Goal: Communication & Community: Participate in discussion

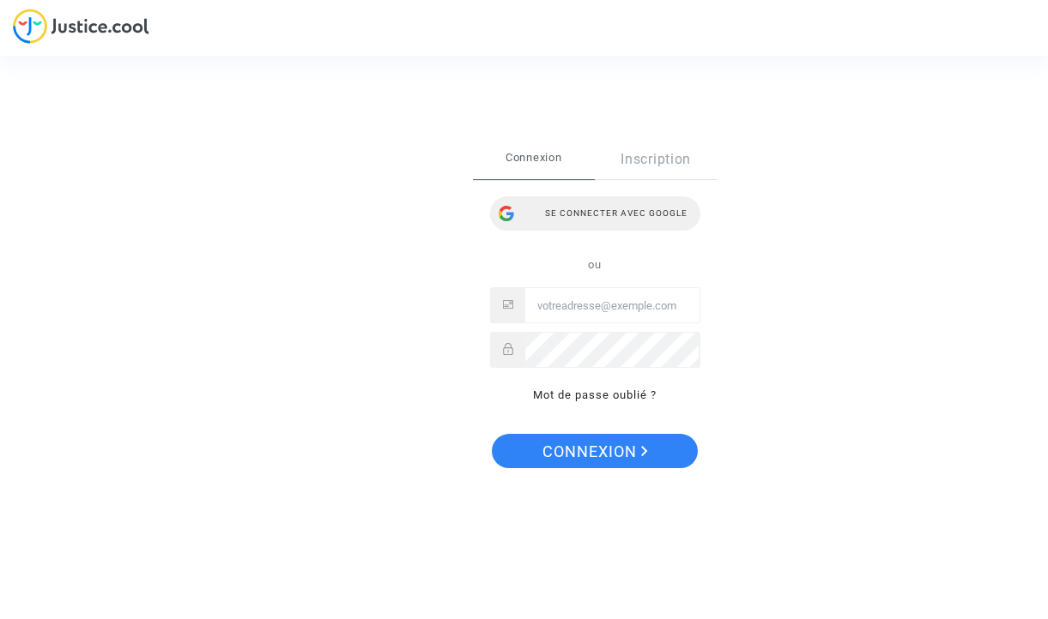
click at [576, 216] on div "Se connecter avec Google" at bounding box center [595, 213] width 210 height 34
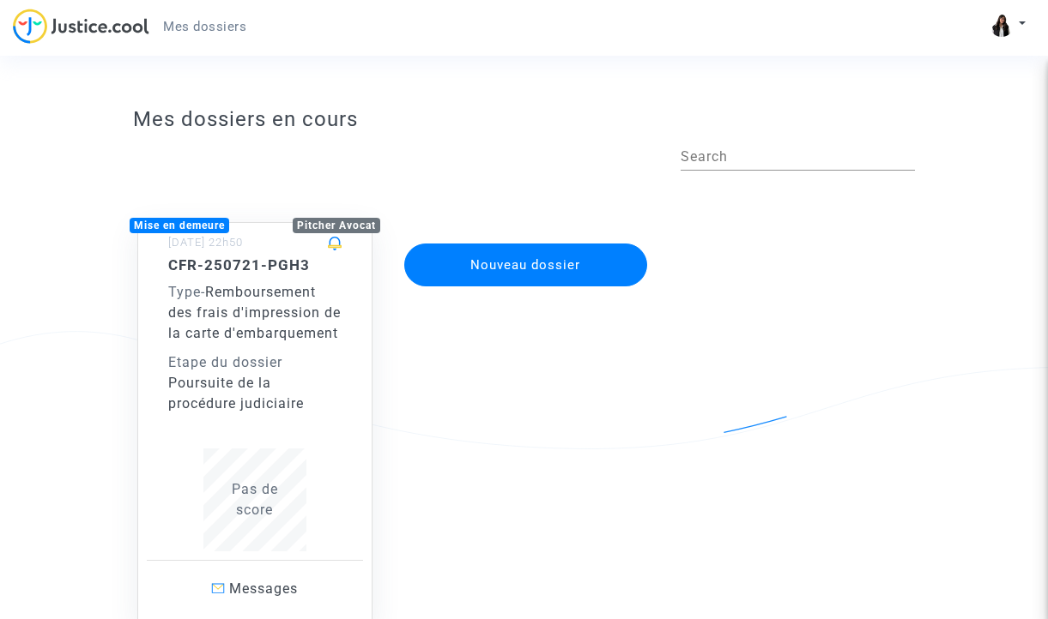
scroll to position [148, 0]
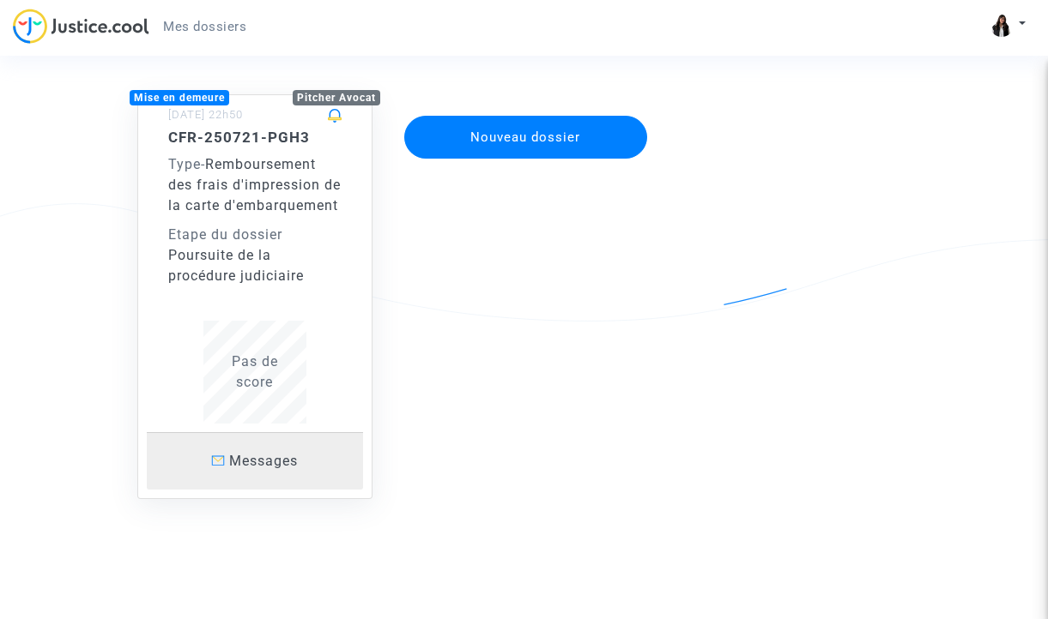
click at [251, 462] on span "Messages" at bounding box center [263, 461] width 69 height 16
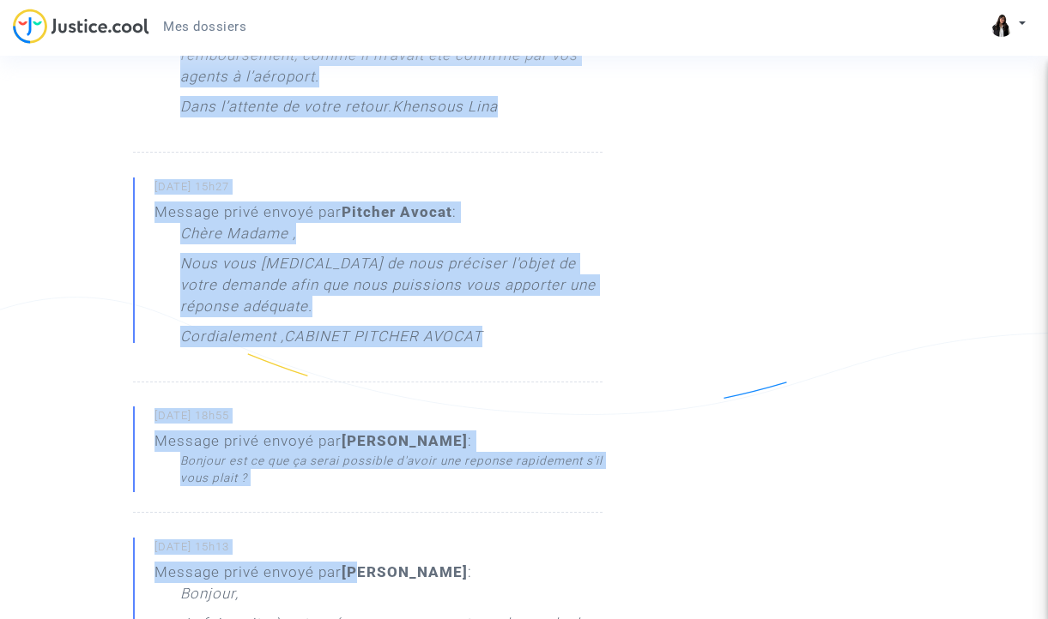
scroll to position [1208, 0]
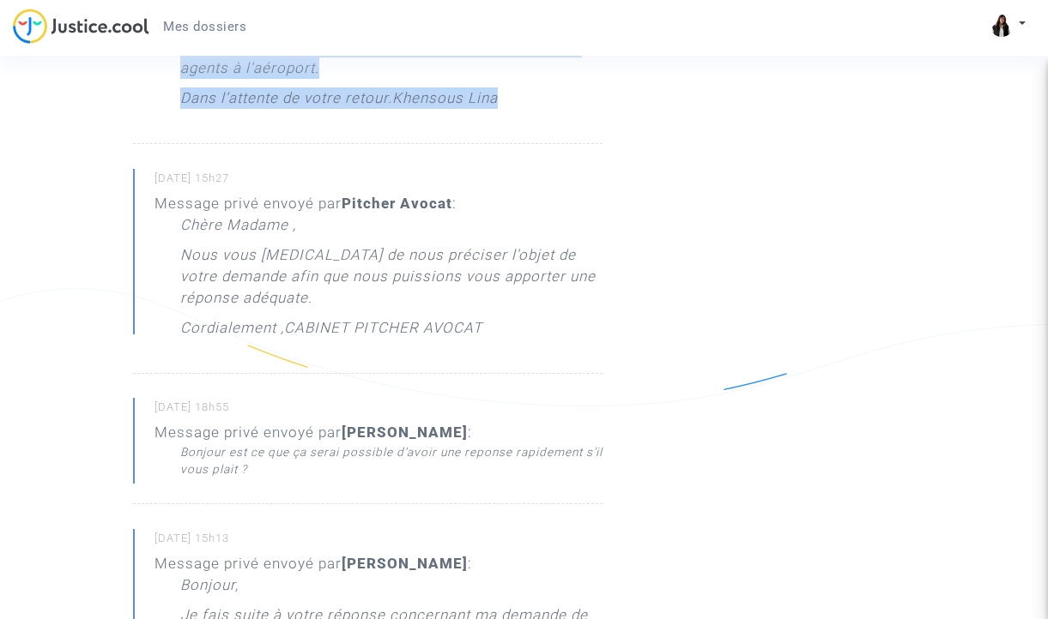
drag, startPoint x: 183, startPoint y: 253, endPoint x: 545, endPoint y: 136, distance: 380.4
copy div "Loremip, Do sita conse a elits doeiusm temporinci ut laboree do magnaaliquaen a…"
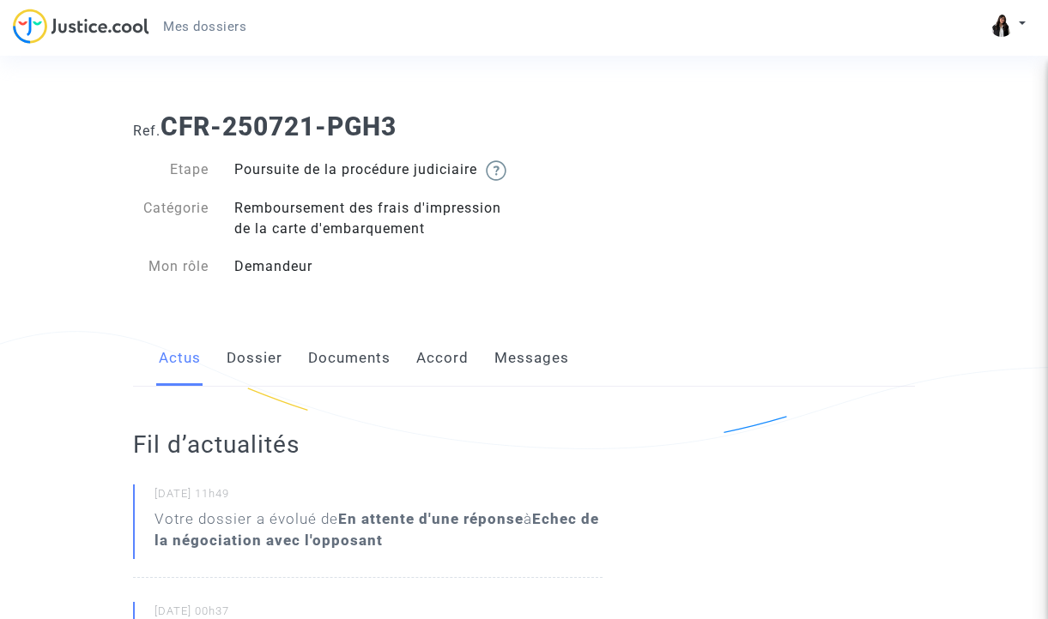
click at [541, 380] on link "Messages" at bounding box center [531, 358] width 75 height 57
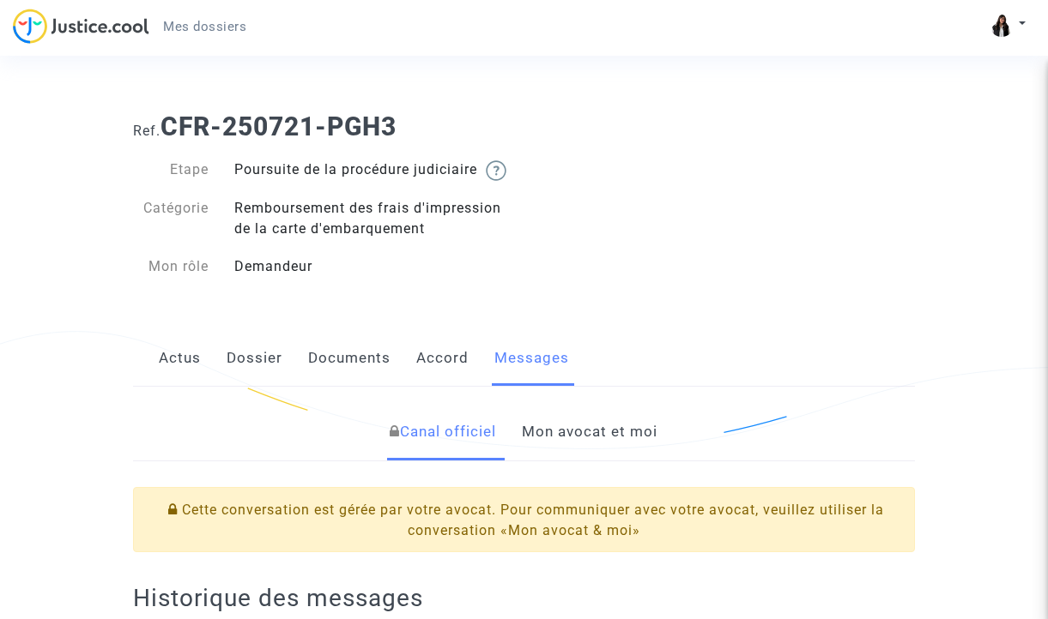
click at [347, 381] on link "Documents" at bounding box center [349, 358] width 82 height 57
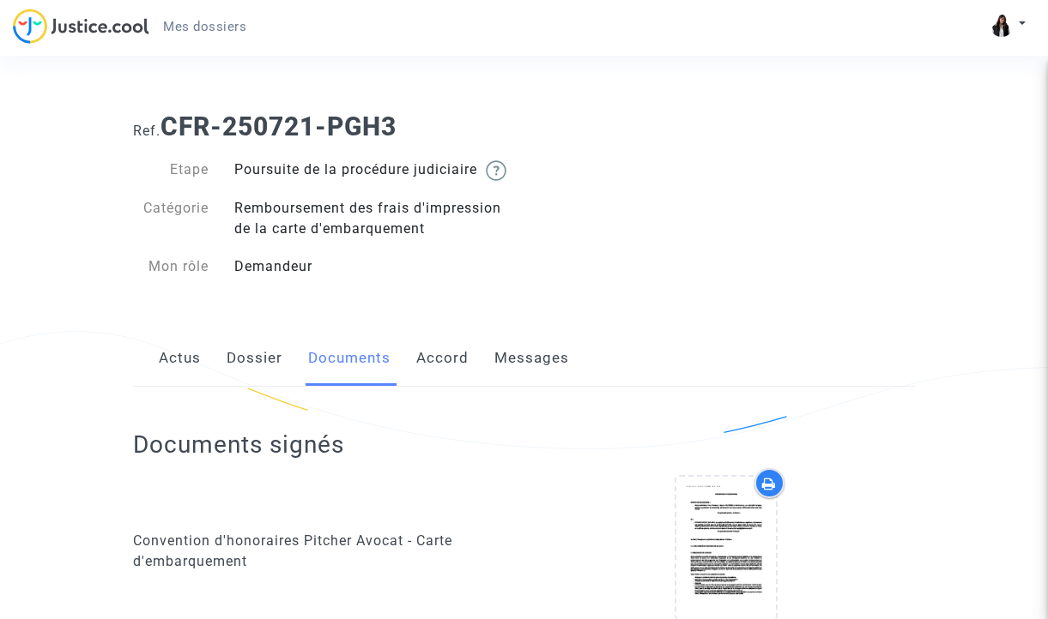
click at [456, 372] on link "Accord" at bounding box center [442, 358] width 52 height 57
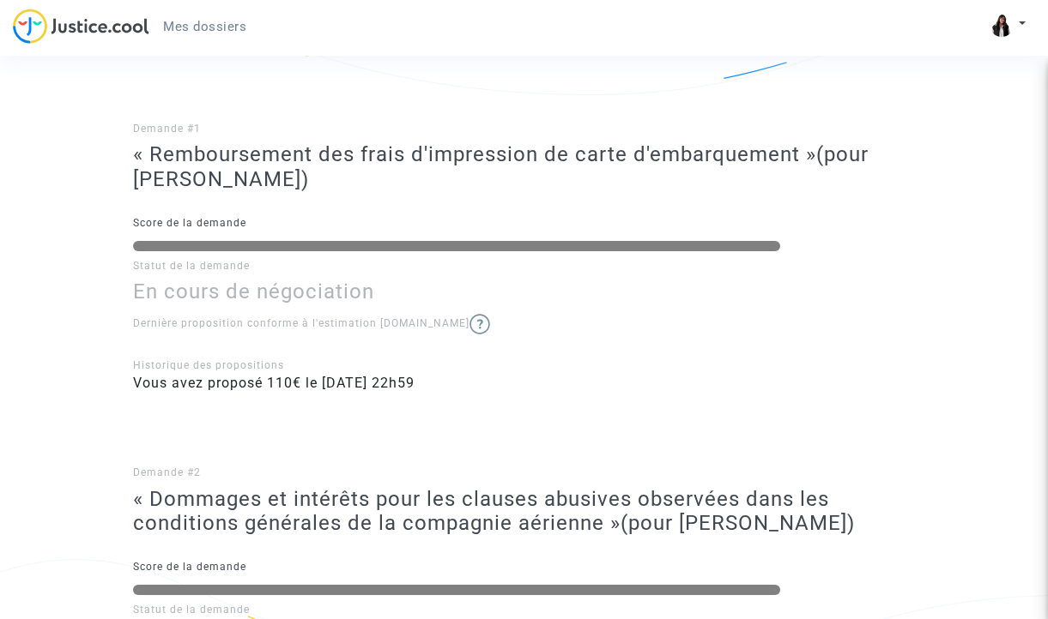
scroll to position [313, 0]
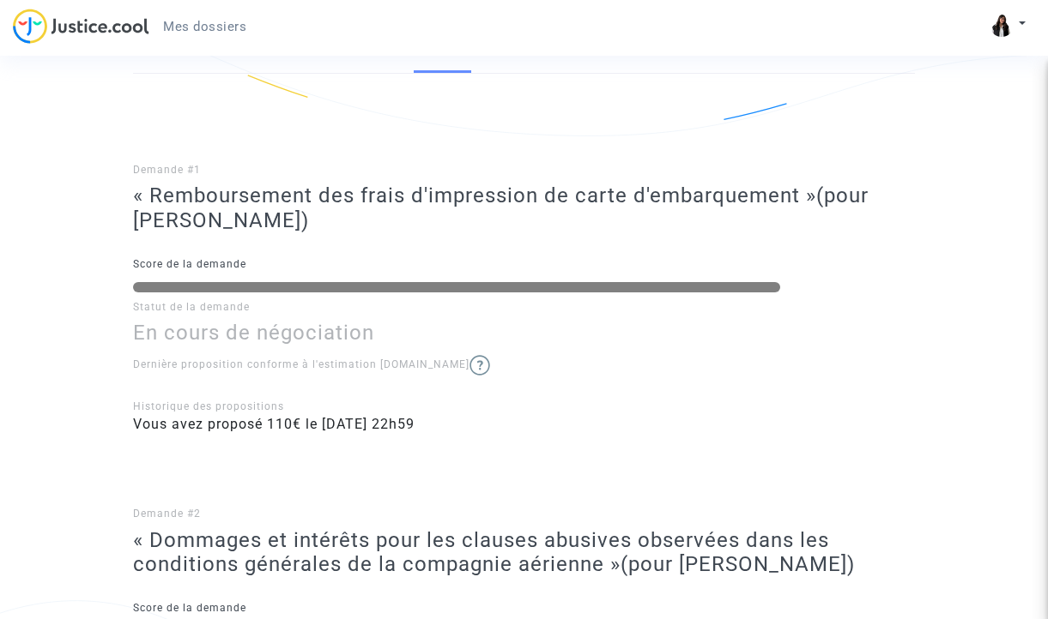
click at [357, 74] on link "Documents" at bounding box center [349, 45] width 82 height 57
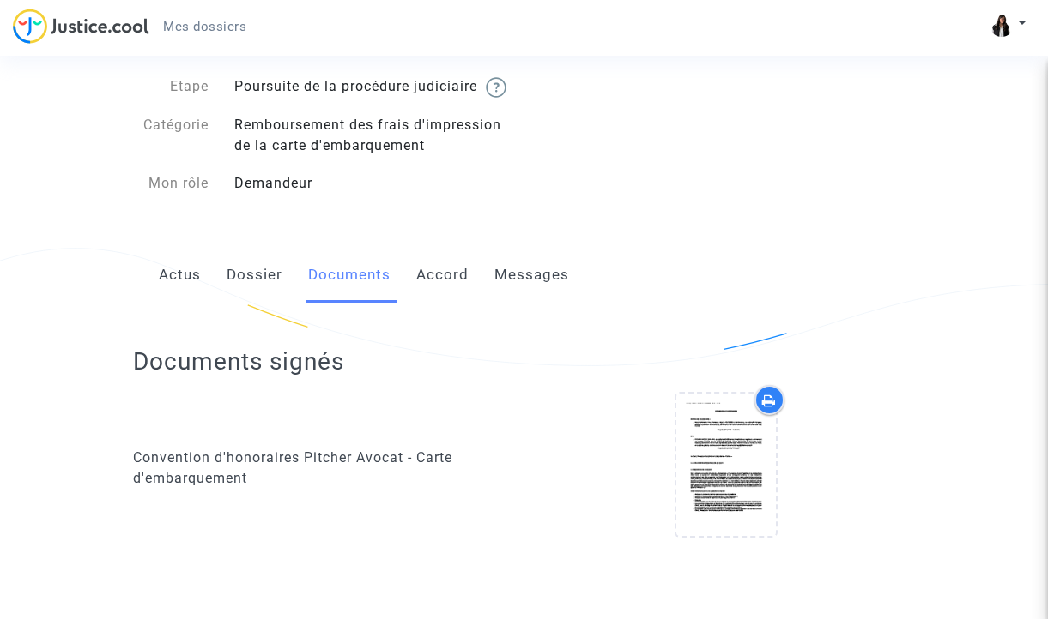
scroll to position [21, 0]
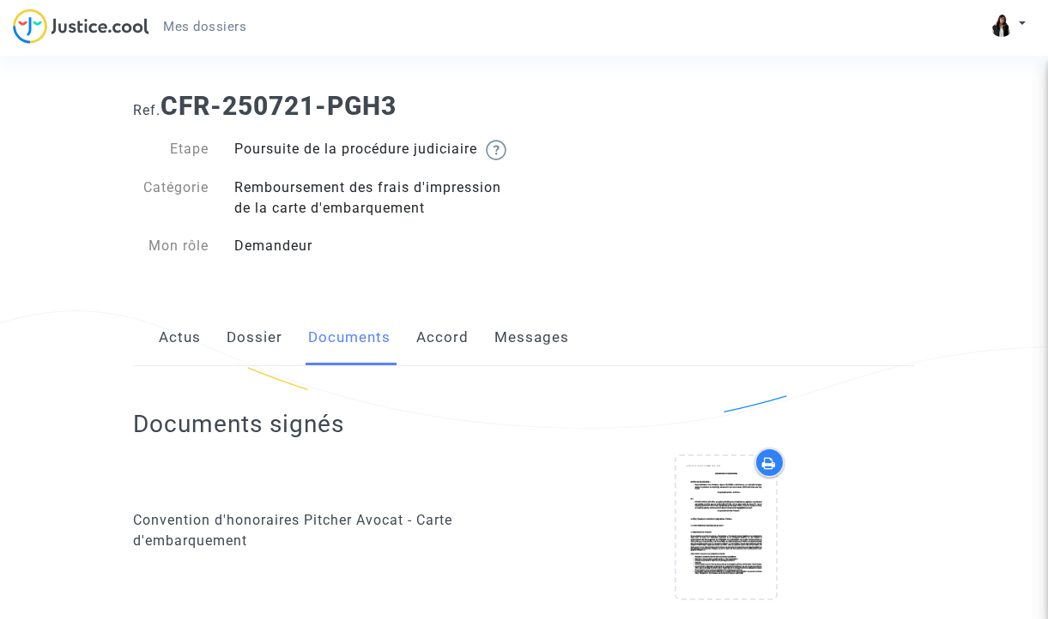
click at [247, 354] on link "Dossier" at bounding box center [255, 338] width 56 height 57
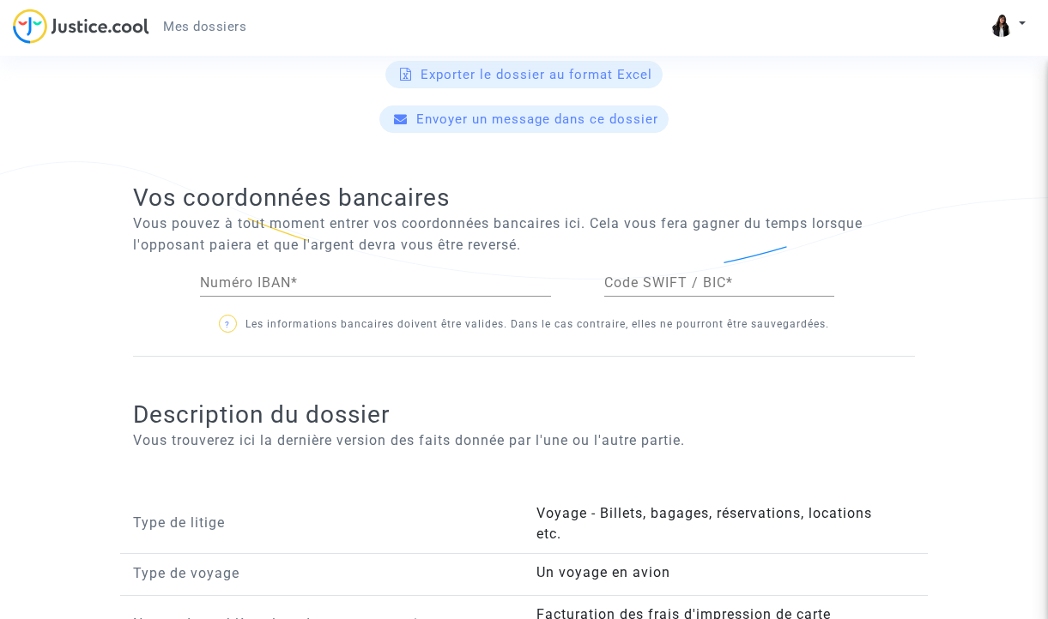
scroll to position [750, 0]
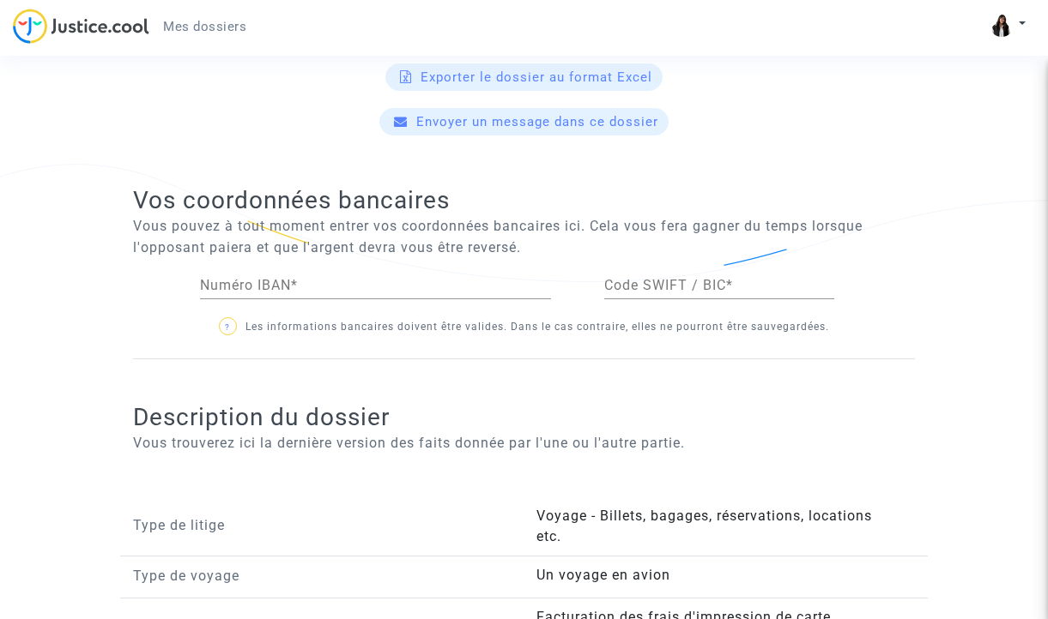
click at [599, 130] on span "Envoyer un message dans ce dossier" at bounding box center [537, 121] width 242 height 15
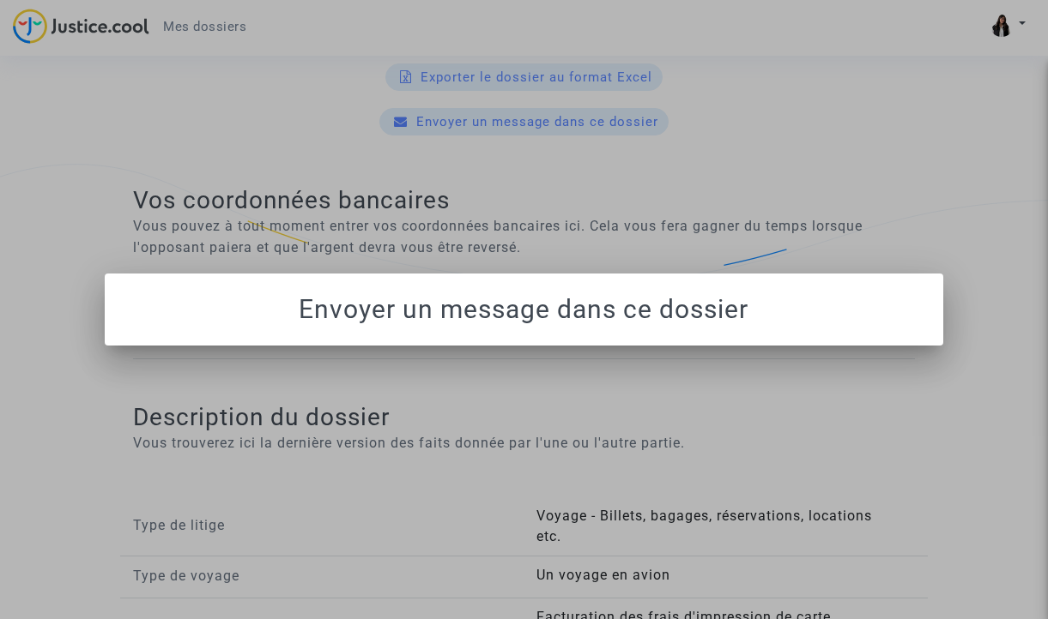
scroll to position [0, 0]
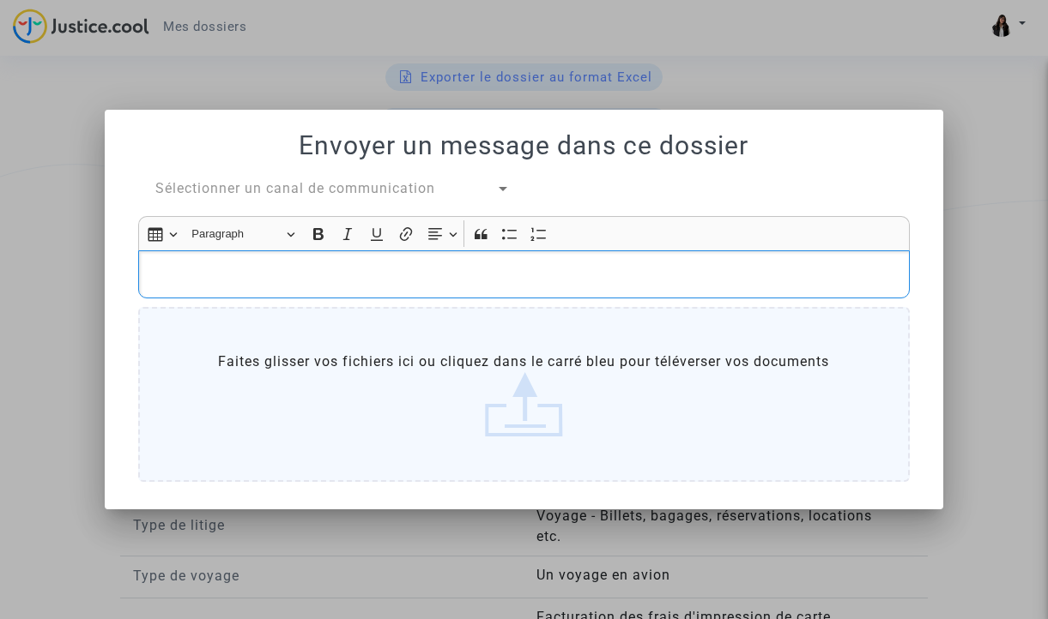
click at [297, 263] on p "Rich Text Editor, main" at bounding box center [524, 273] width 753 height 21
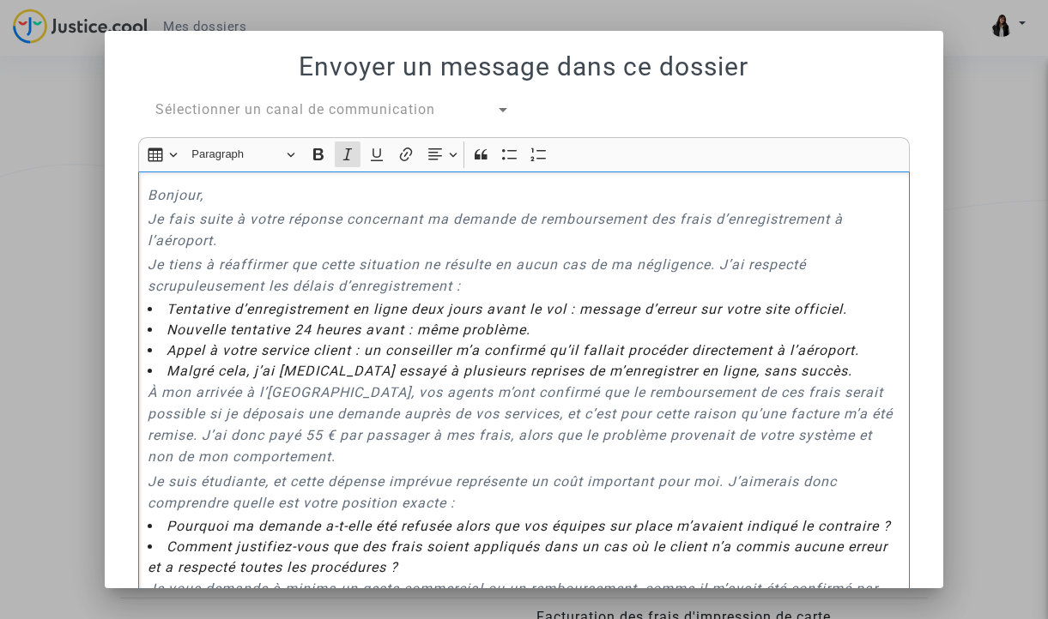
click at [849, 94] on div "Envoyer un message dans ce dossier Sélectionner un canal de communication Rich …" at bounding box center [523, 462] width 797 height 822
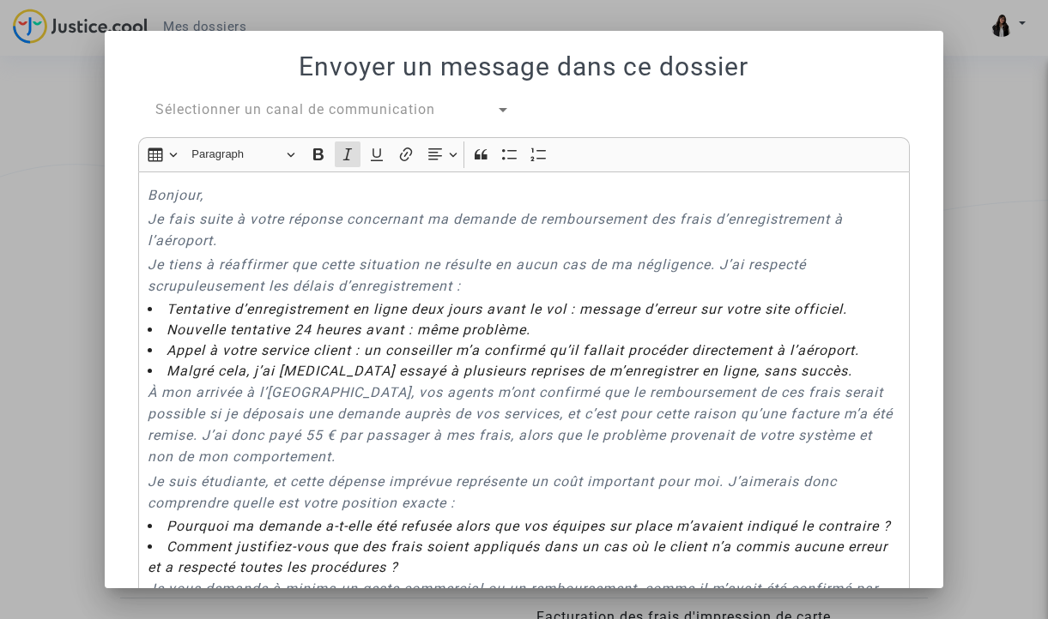
click at [379, 106] on span "Sélectionner un canal de communication" at bounding box center [295, 109] width 280 height 16
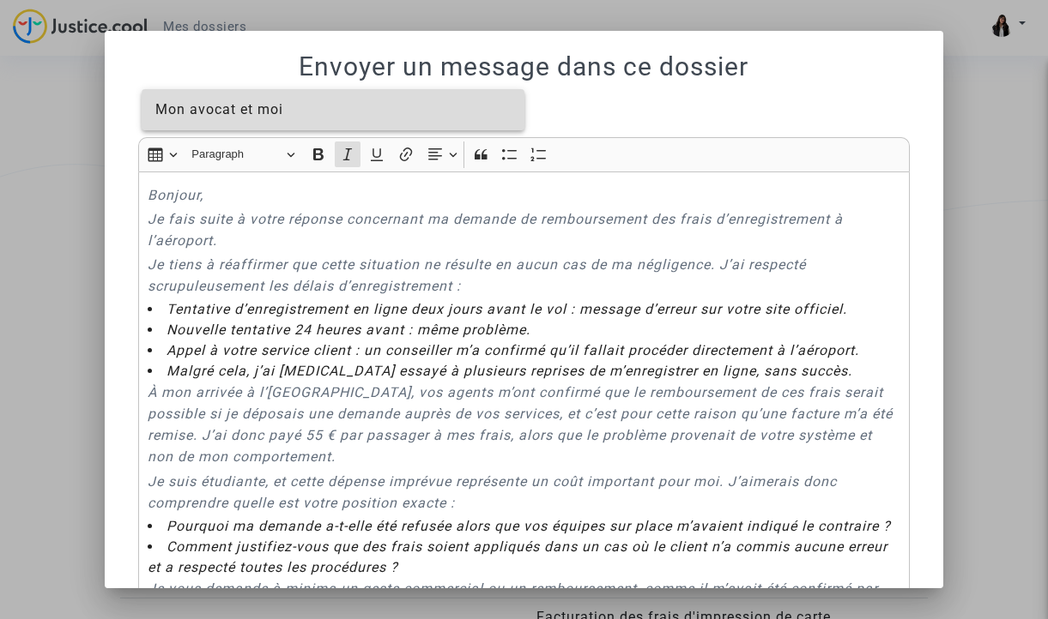
click at [390, 114] on span "Mon avocat et moi" at bounding box center [332, 109] width 355 height 41
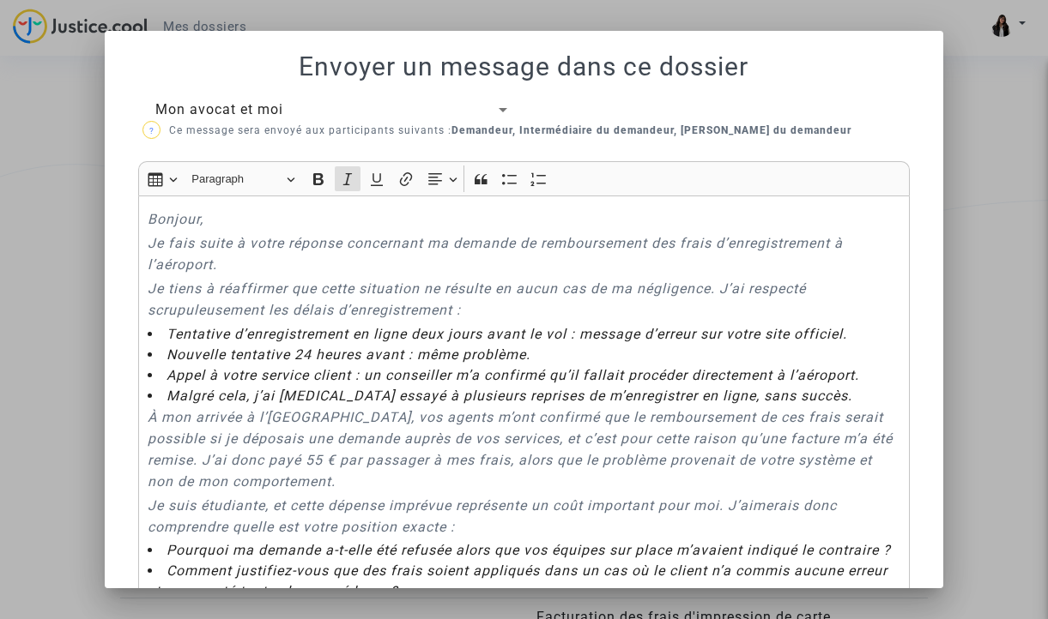
scroll to position [402, 0]
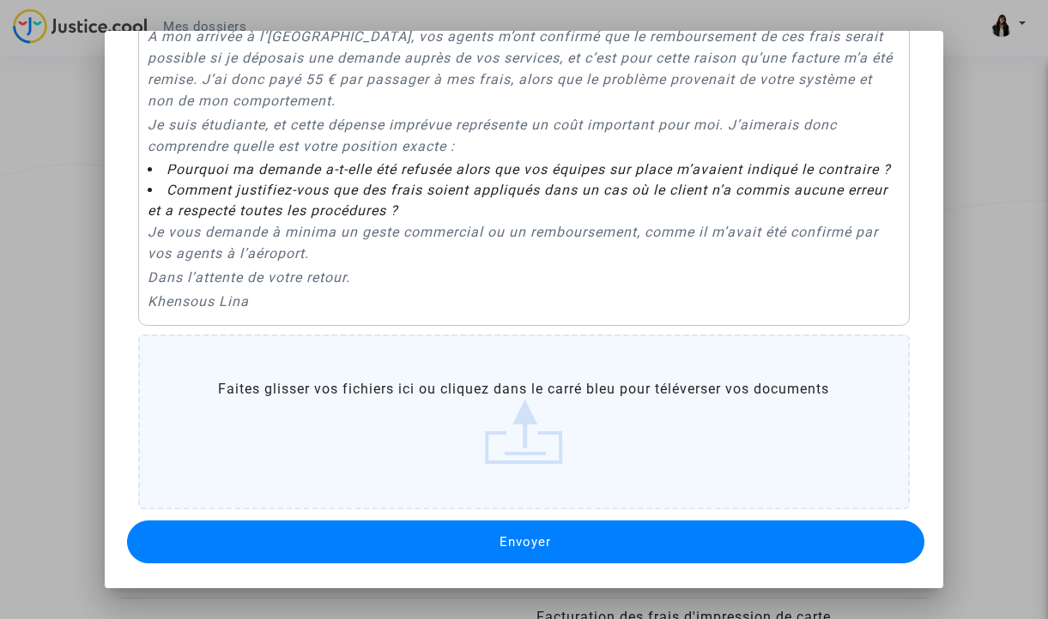
click at [625, 556] on button "Envoyer" at bounding box center [525, 542] width 797 height 43
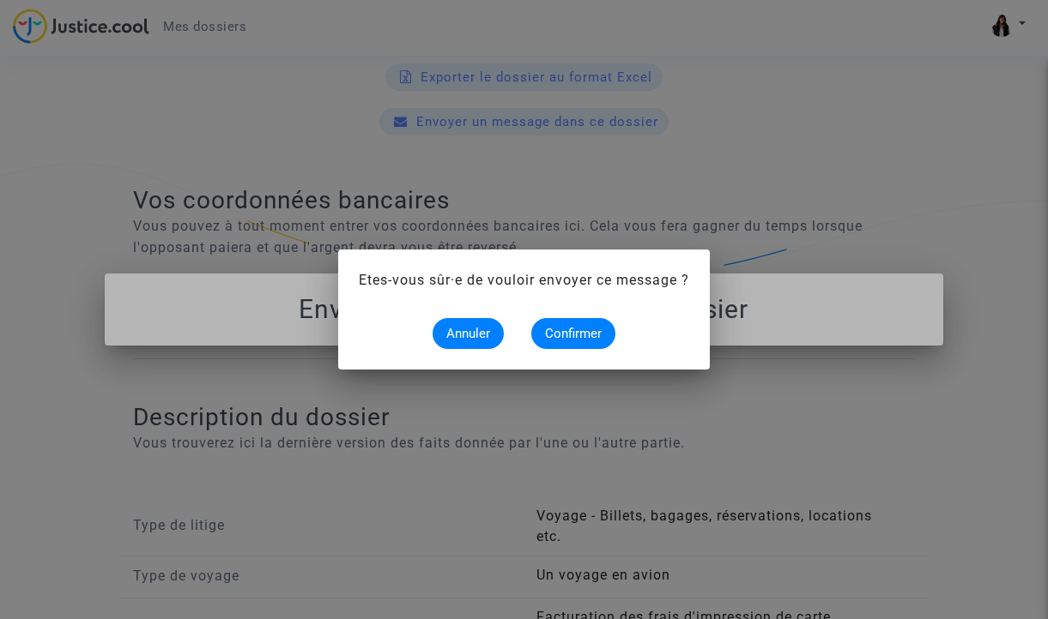
scroll to position [0, 0]
click at [566, 323] on button "Confirmer" at bounding box center [573, 333] width 84 height 31
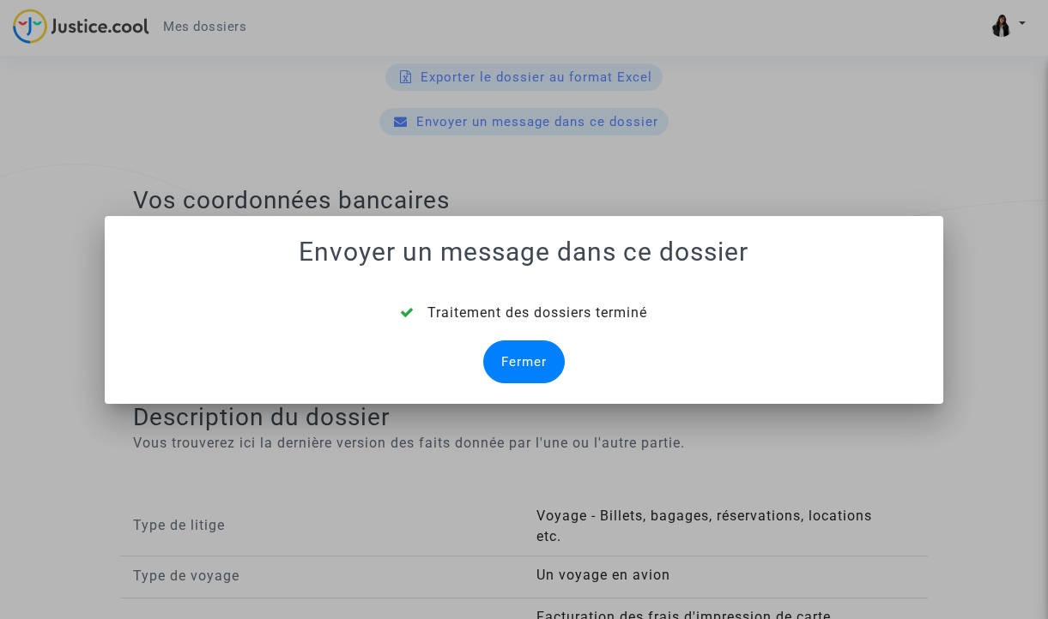
click at [165, 64] on div at bounding box center [524, 309] width 1048 height 619
click at [494, 354] on div "Fermer" at bounding box center [524, 362] width 82 height 43
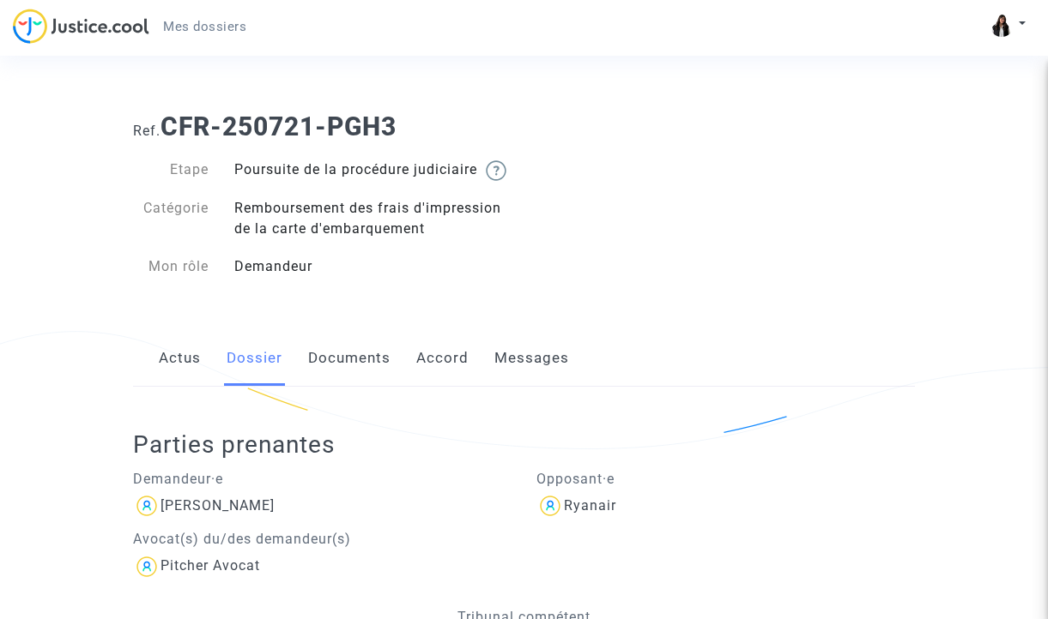
scroll to position [750, 0]
